Goal: Transaction & Acquisition: Book appointment/travel/reservation

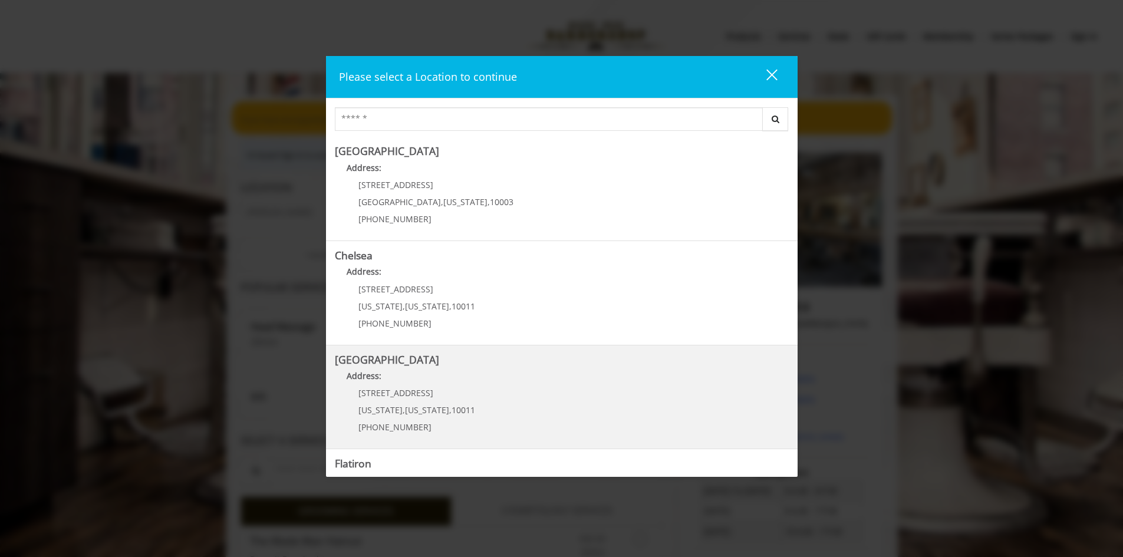
click at [528, 415] on Street "[GEOGRAPHIC_DATA] Address: [STREET_ADDRESS][US_STATE][US_STATE] (646) 850-0041" at bounding box center [562, 397] width 454 height 86
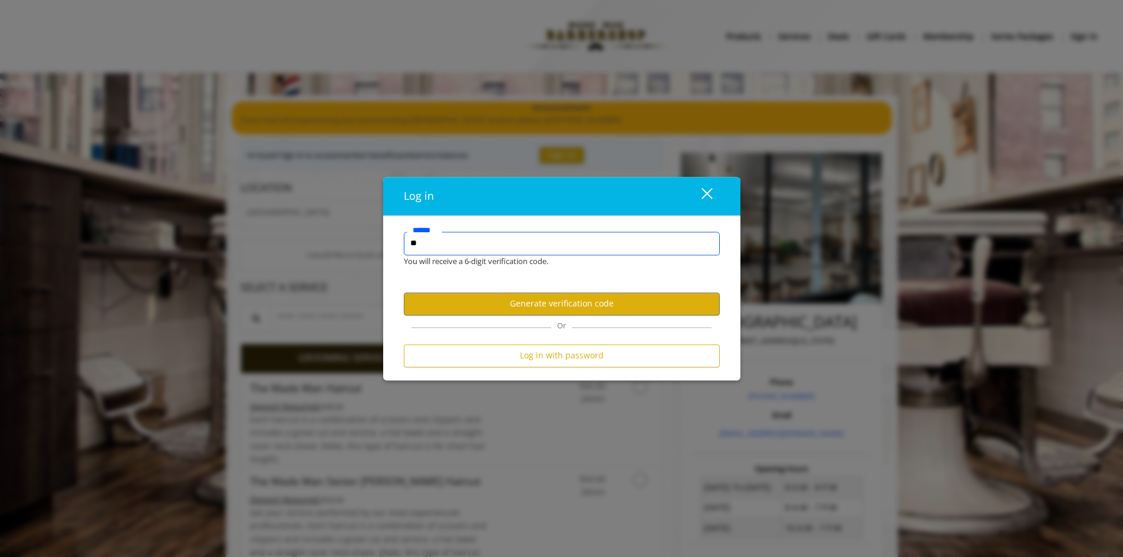
type input "*"
type input "**********"
click at [516, 309] on button "Generate verification code" at bounding box center [562, 303] width 316 height 23
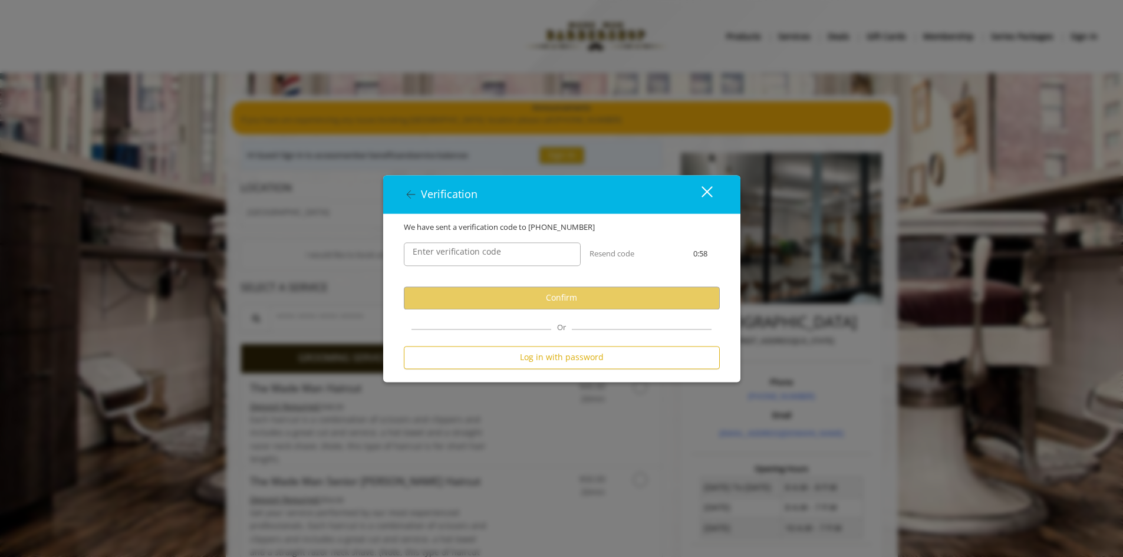
click at [442, 251] on label "Enter verification code" at bounding box center [457, 251] width 100 height 13
click at [442, 251] on input "Enter verification code" at bounding box center [492, 254] width 177 height 24
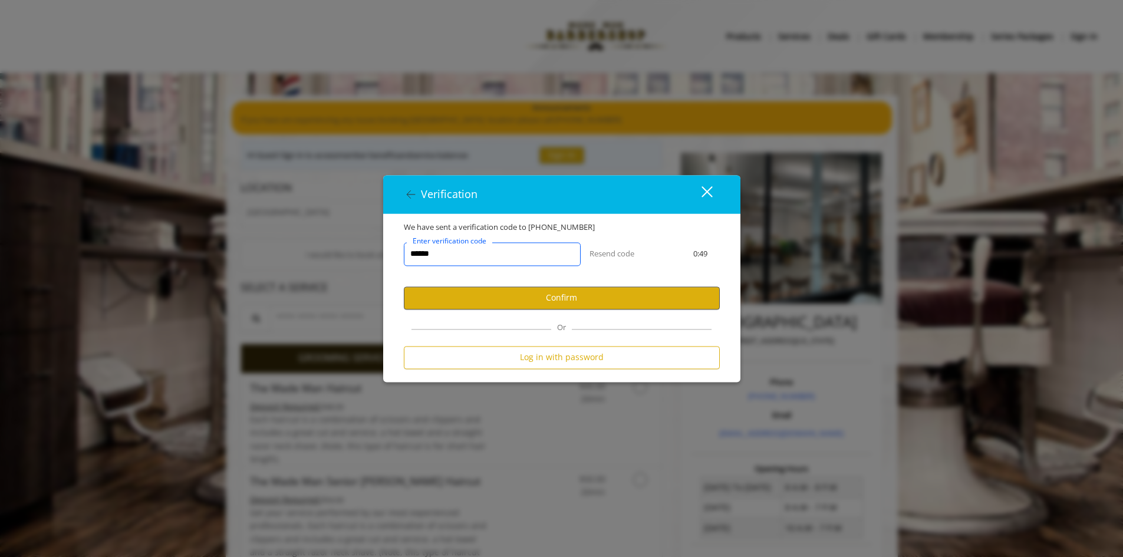
type input "******"
click at [502, 292] on button "Confirm" at bounding box center [562, 298] width 316 height 23
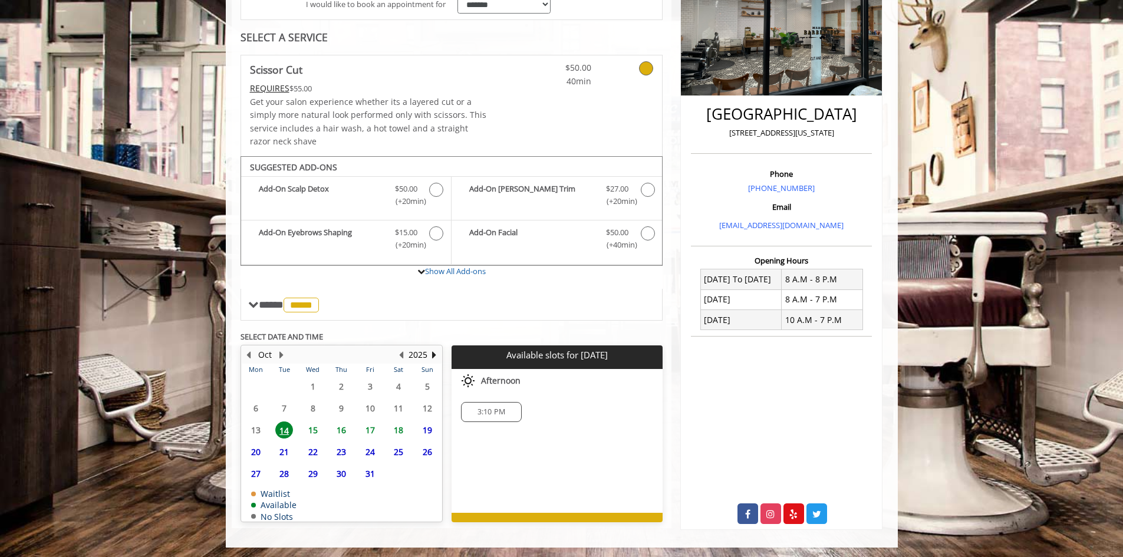
scroll to position [210, 0]
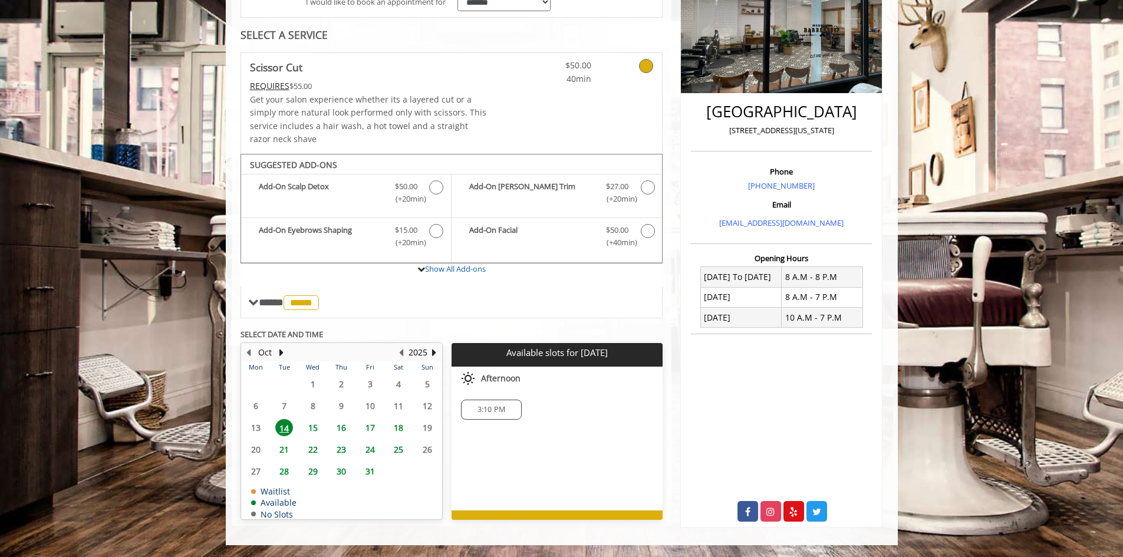
click at [312, 420] on span "15" at bounding box center [313, 427] width 18 height 17
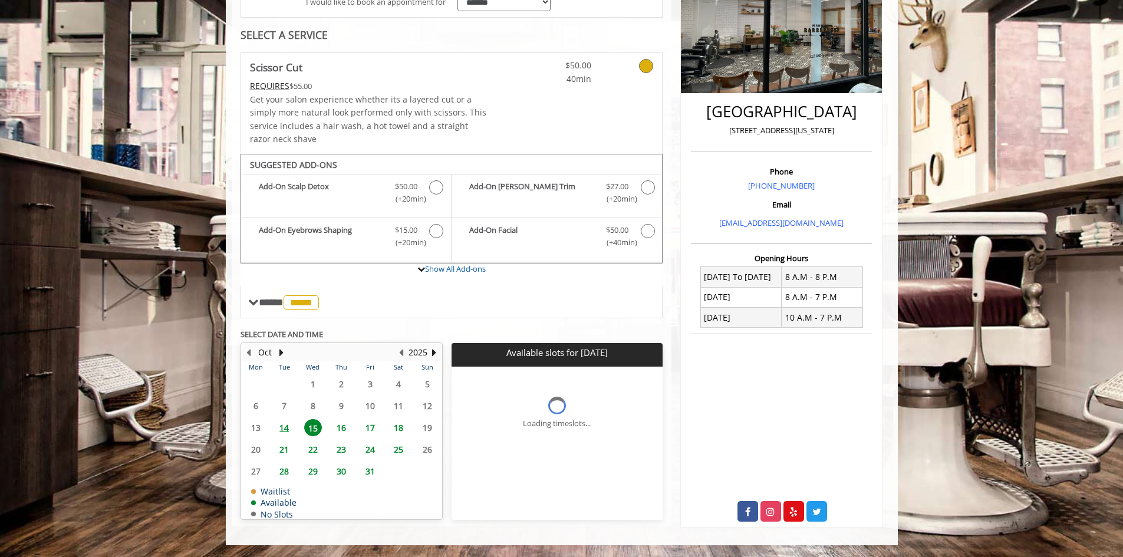
scroll to position [235, 0]
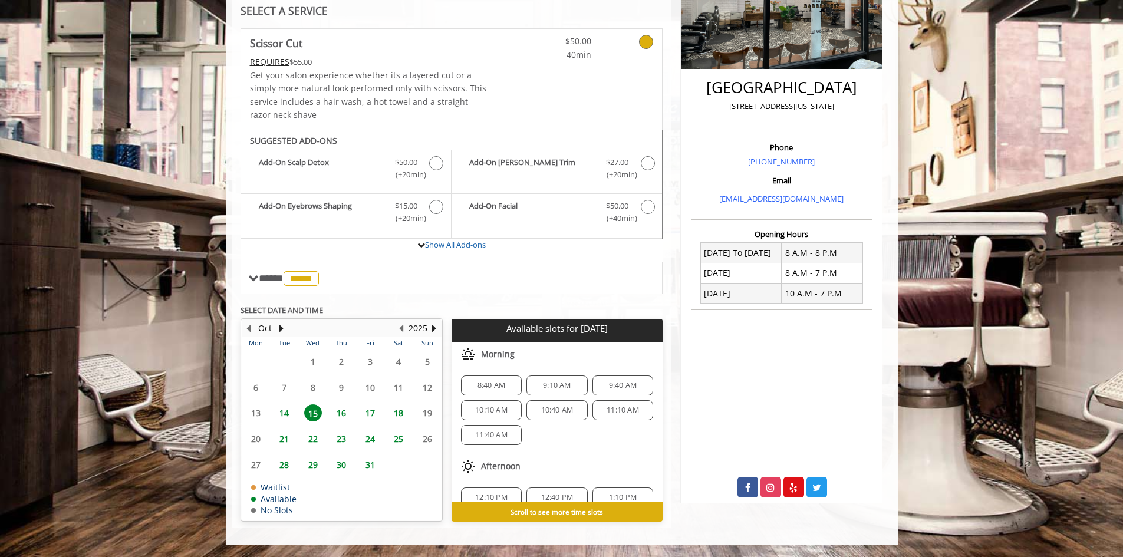
click at [285, 417] on span "14" at bounding box center [284, 412] width 18 height 17
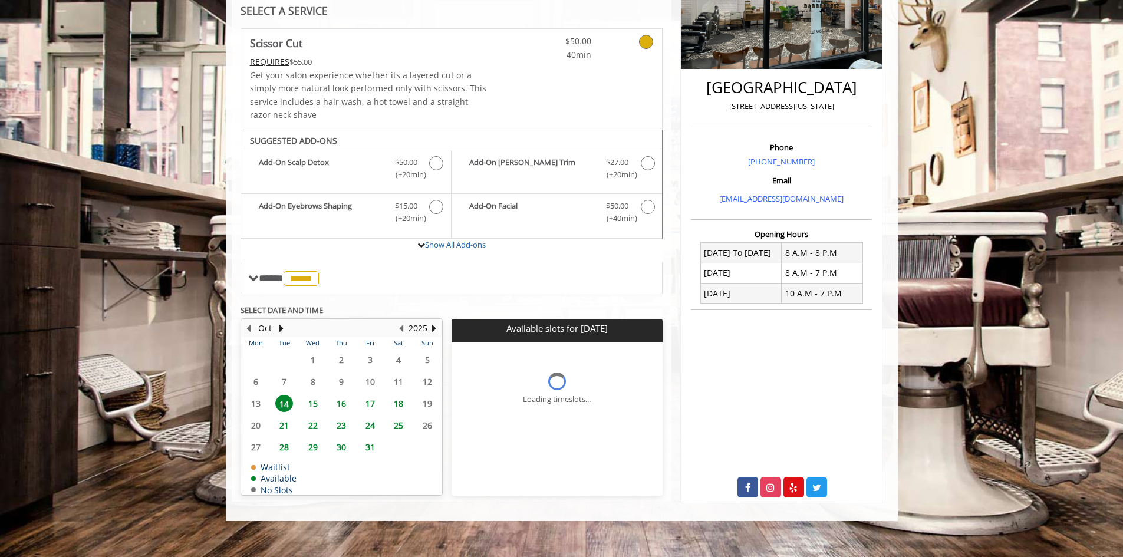
scroll to position [210, 0]
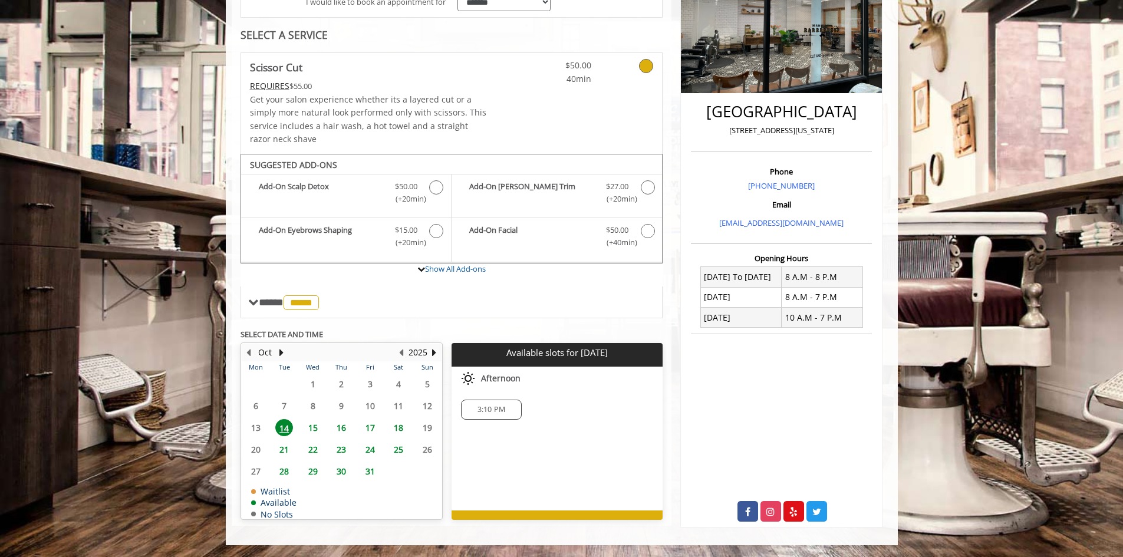
click at [491, 412] on span "3:10 PM" at bounding box center [492, 409] width 28 height 9
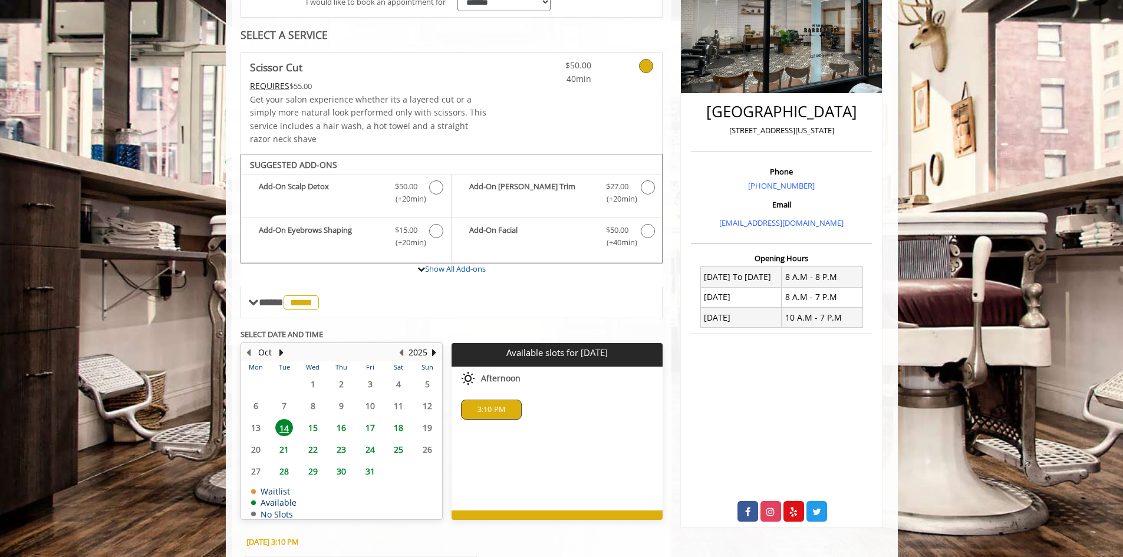
scroll to position [422, 0]
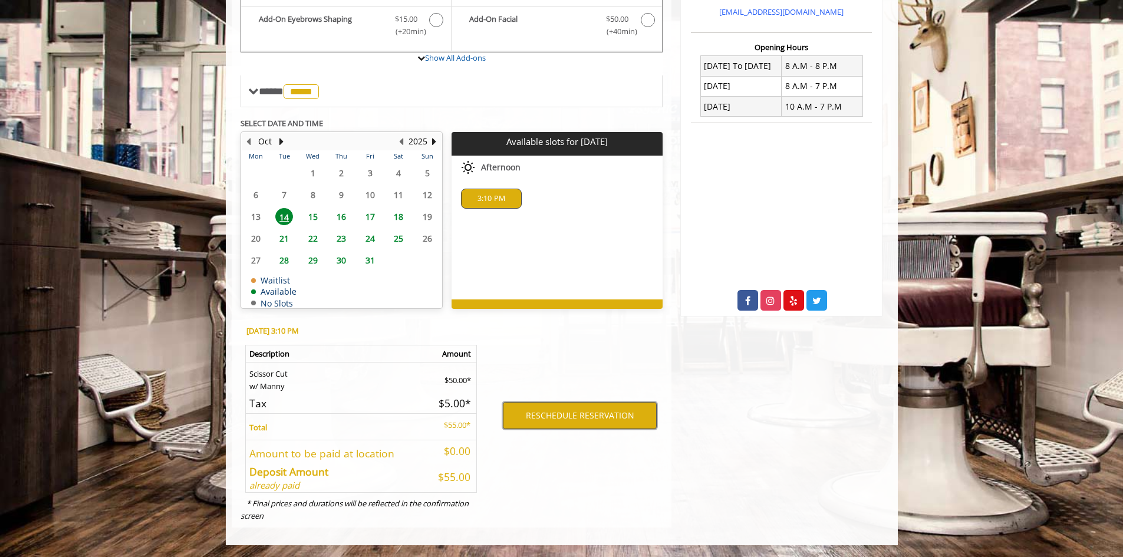
click at [542, 415] on button "RESCHEDULE RESERVATION" at bounding box center [580, 415] width 154 height 27
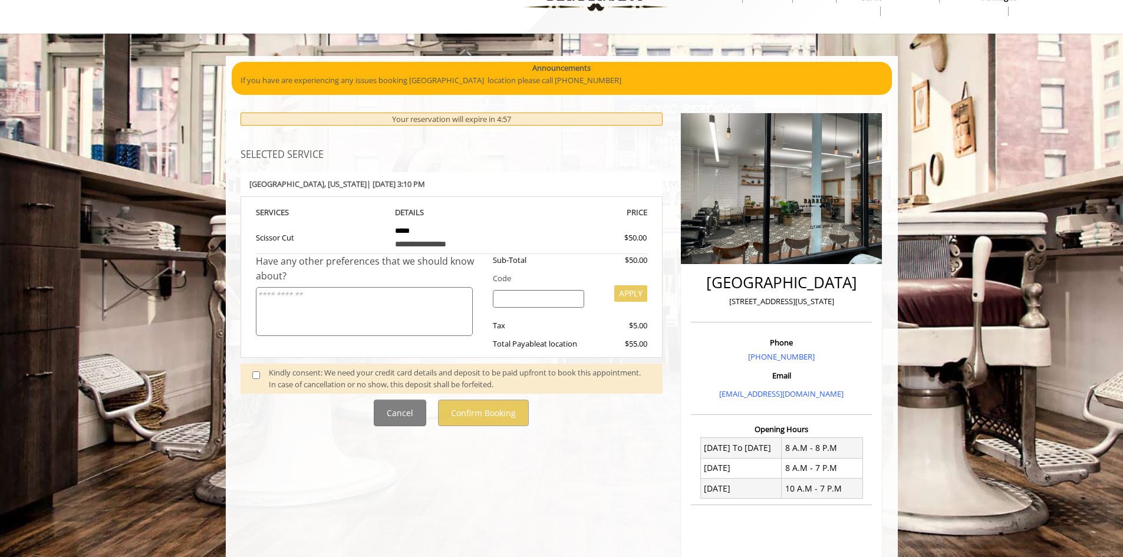
scroll to position [118, 0]
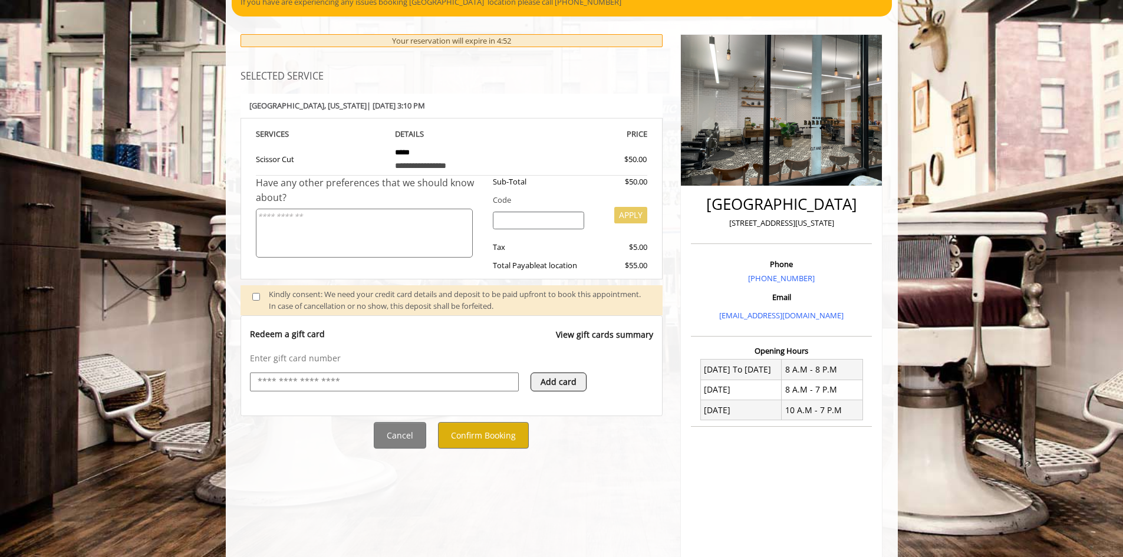
click at [356, 216] on textarea at bounding box center [364, 233] width 217 height 49
click at [469, 430] on button "Confirm Booking" at bounding box center [483, 435] width 91 height 27
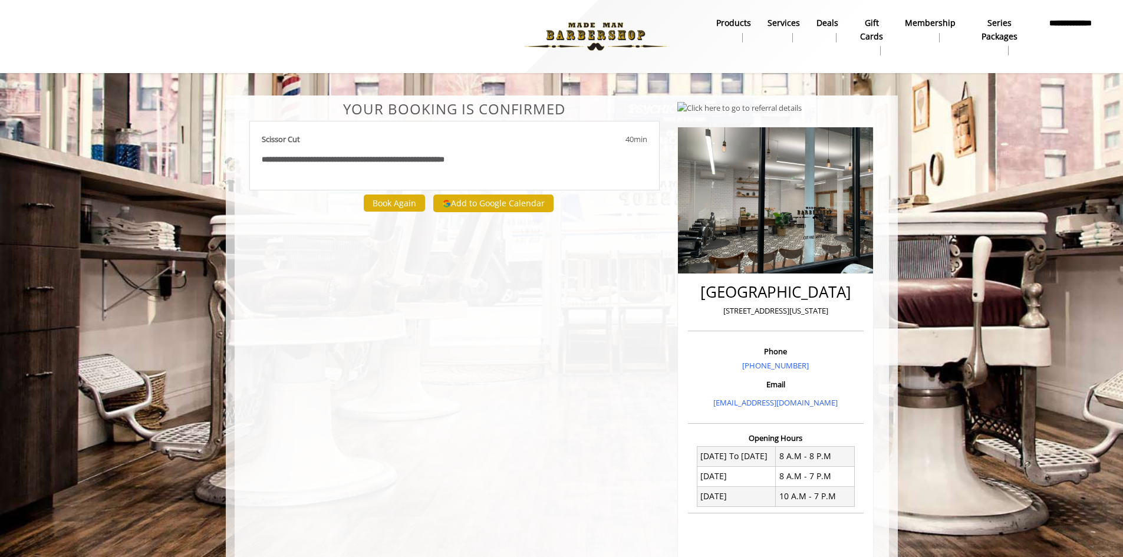
click at [397, 161] on b "**********" at bounding box center [370, 160] width 147 height 8
